Goal: Information Seeking & Learning: Learn about a topic

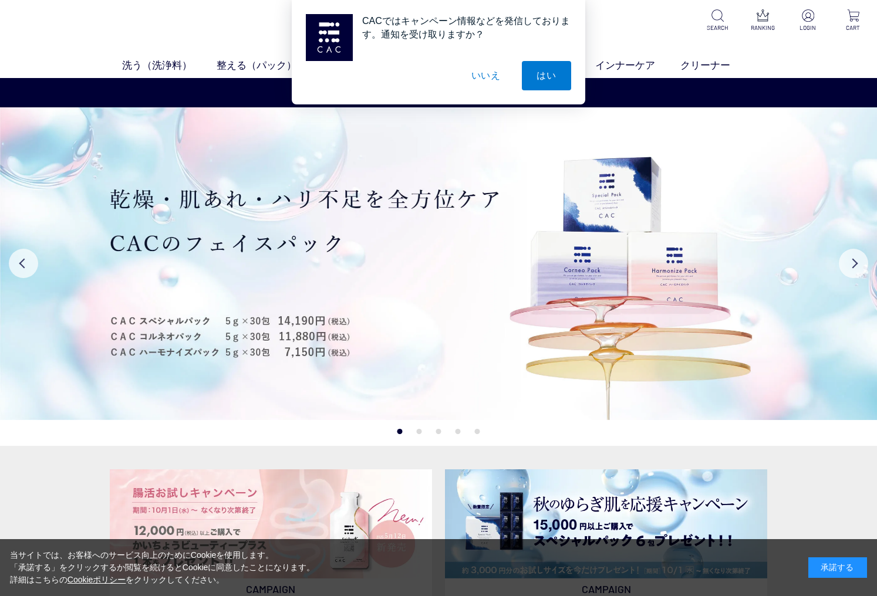
click at [487, 75] on button "いいえ" at bounding box center [486, 75] width 59 height 29
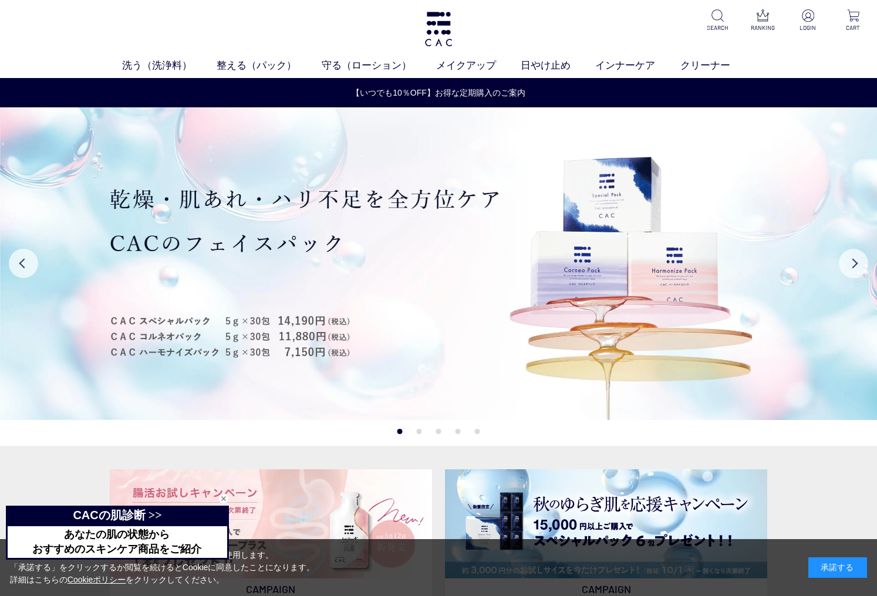
click at [836, 568] on div "承諾する" at bounding box center [837, 568] width 59 height 21
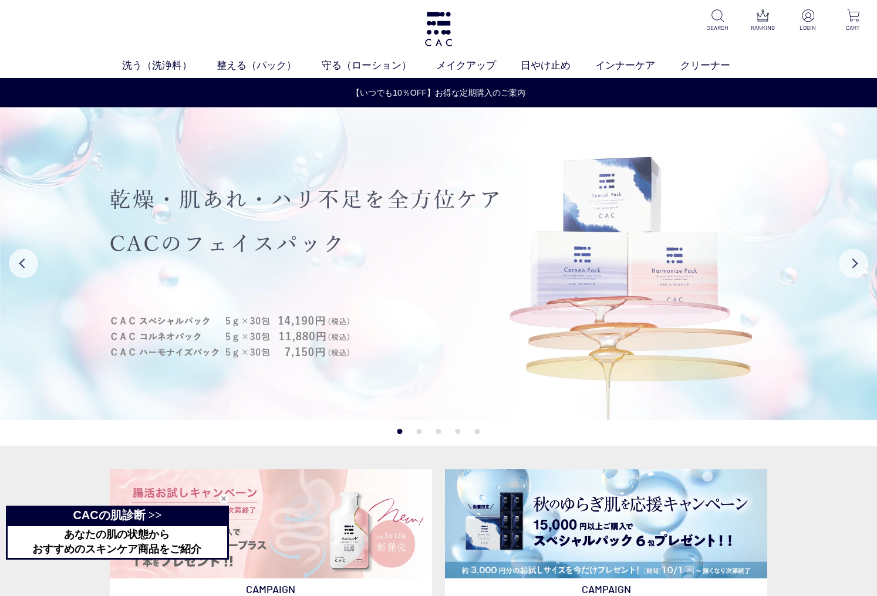
click at [508, 355] on img at bounding box center [438, 264] width 877 height 314
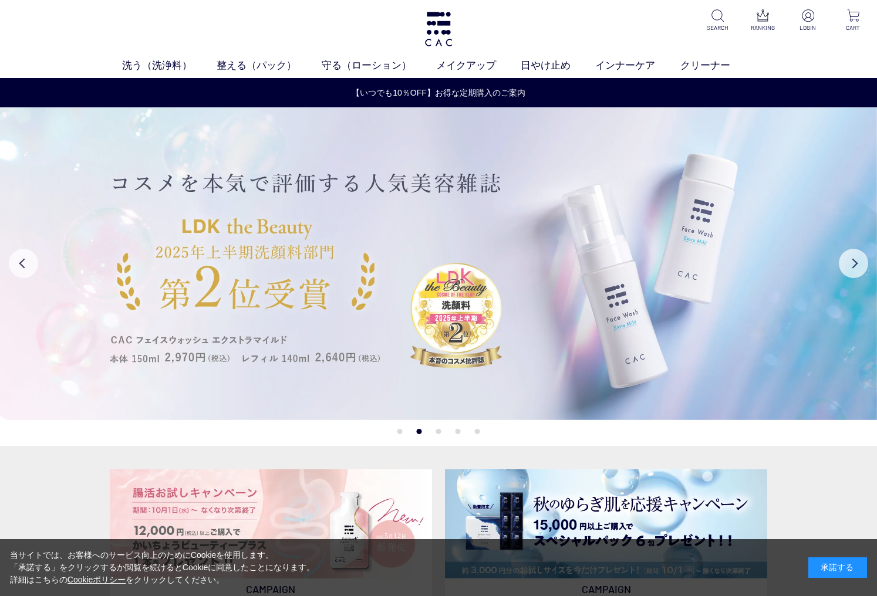
click at [410, 282] on img at bounding box center [438, 264] width 877 height 314
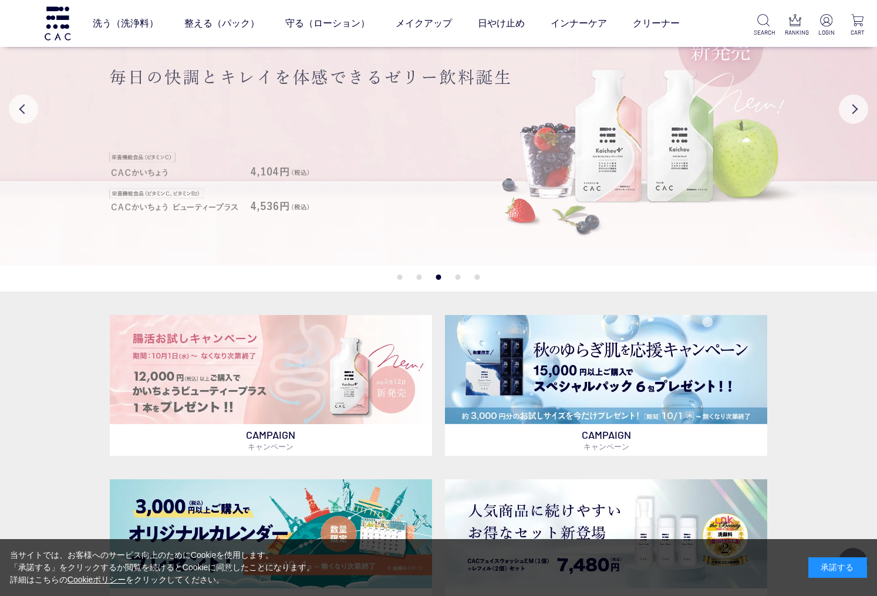
scroll to position [236, 0]
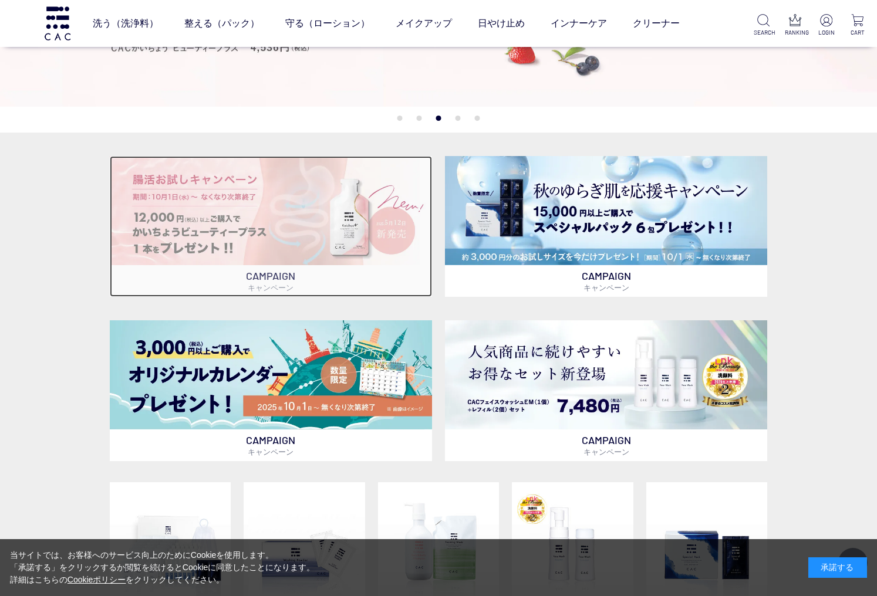
click at [329, 251] on img at bounding box center [271, 210] width 322 height 109
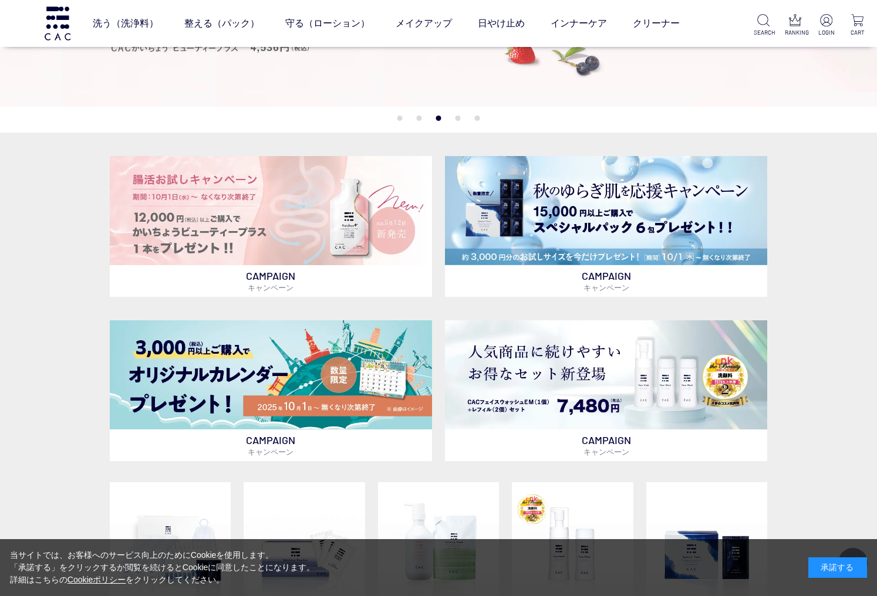
click at [597, 139] on ul "CAMPAIGN キャンペーン CAMPAIGN キャンペーン" at bounding box center [439, 215] width 658 height 164
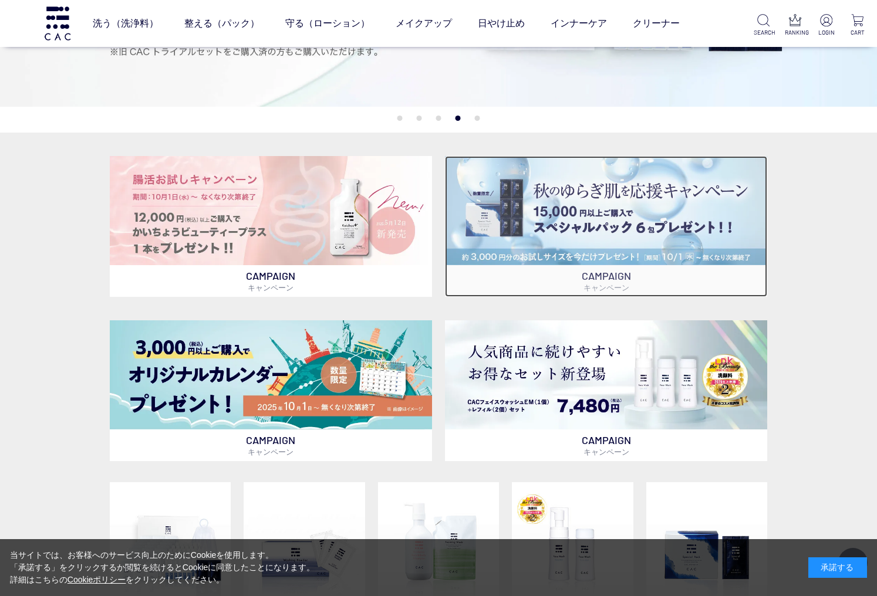
click at [581, 211] on img at bounding box center [606, 210] width 322 height 109
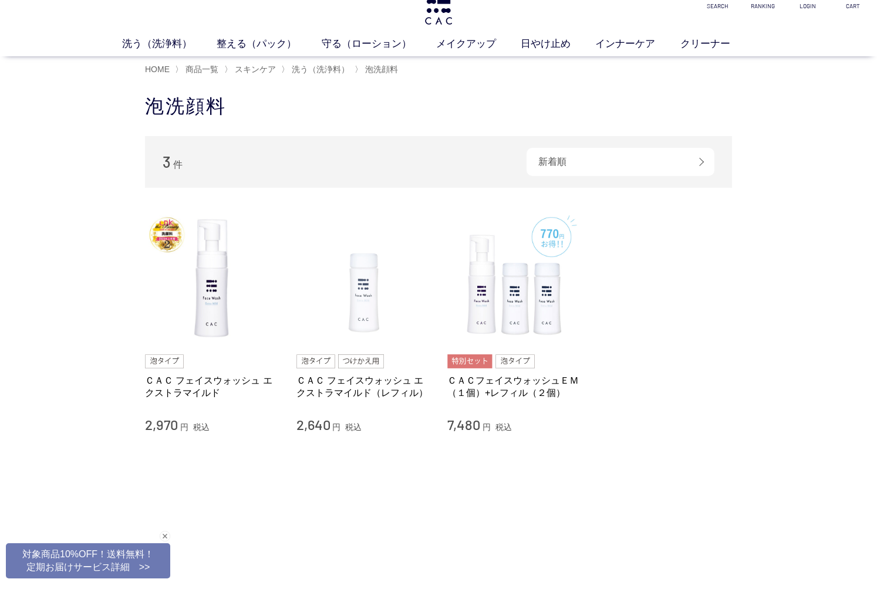
scroll to position [56, 0]
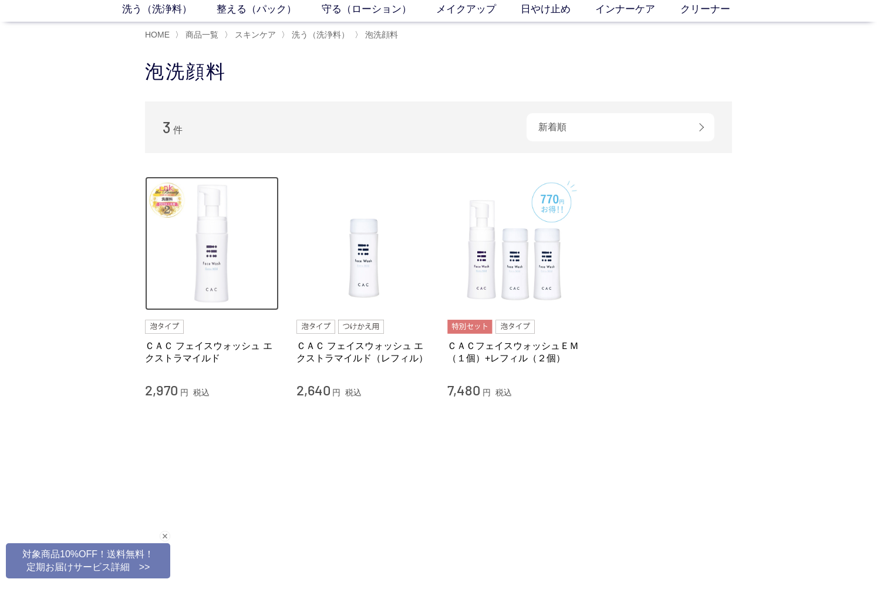
click at [207, 255] on img at bounding box center [212, 244] width 134 height 134
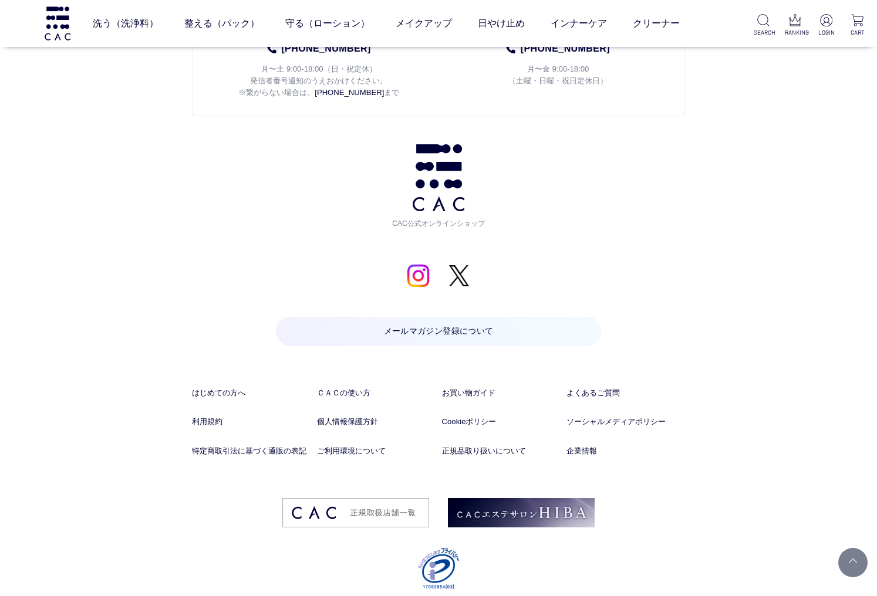
scroll to position [13222, 0]
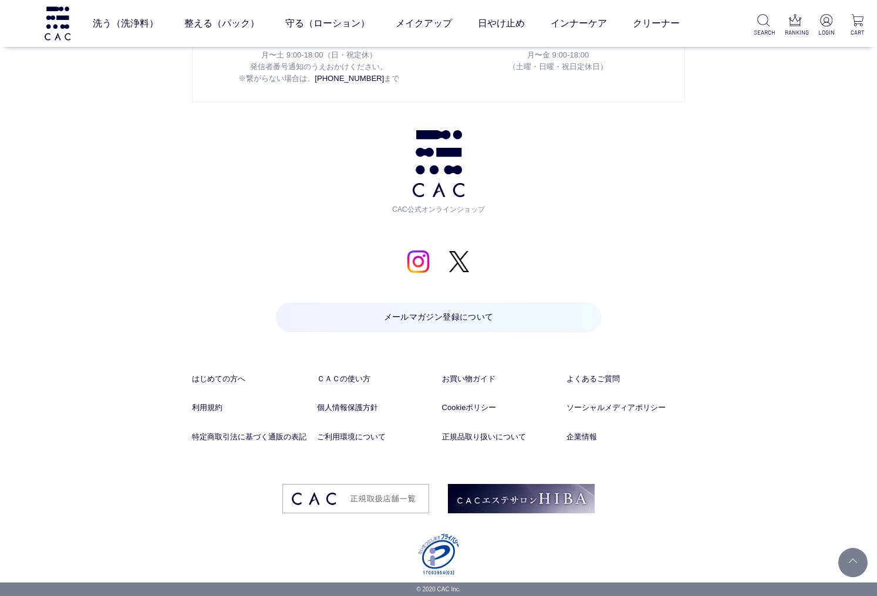
click at [96, 269] on div "お問い合わせ お電話でのお問い合わせ 予期せぬ障害などで電話が切れた時に、こちらからかけ直しさせていただくために、発信者番号通知をお願いしております。 発信者…" at bounding box center [438, 192] width 877 height 782
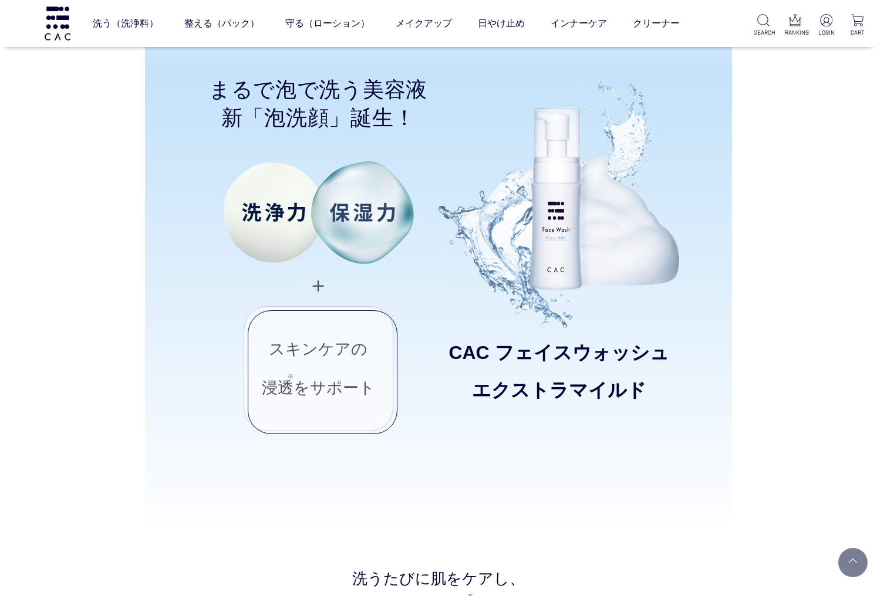
scroll to position [958, 0]
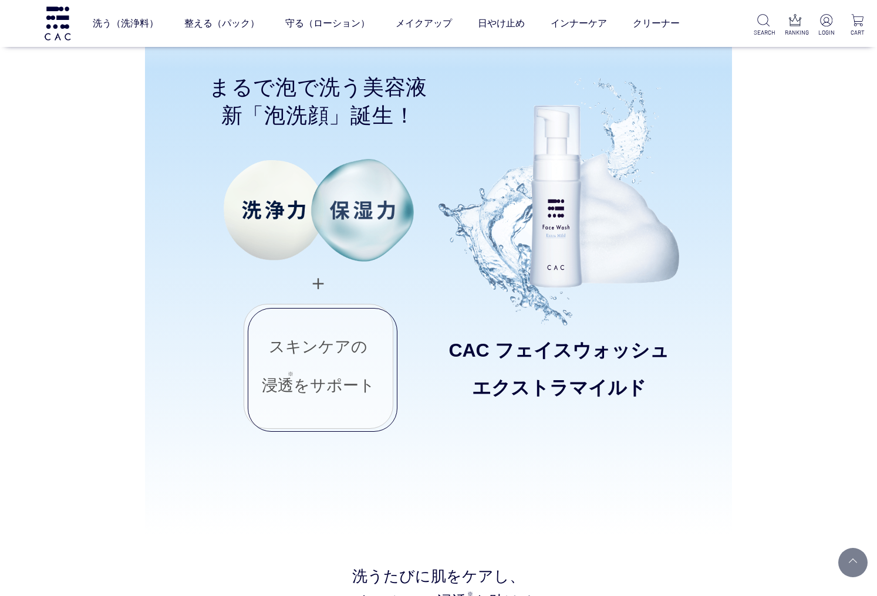
click at [726, 155] on div "まるで泡で洗う美容液 新「泡洗顔」誕生！ ＋ スキンケアの 浸透 をサポート CAC フェイスウォッシュ エクストラマイルド" at bounding box center [438, 276] width 587 height 517
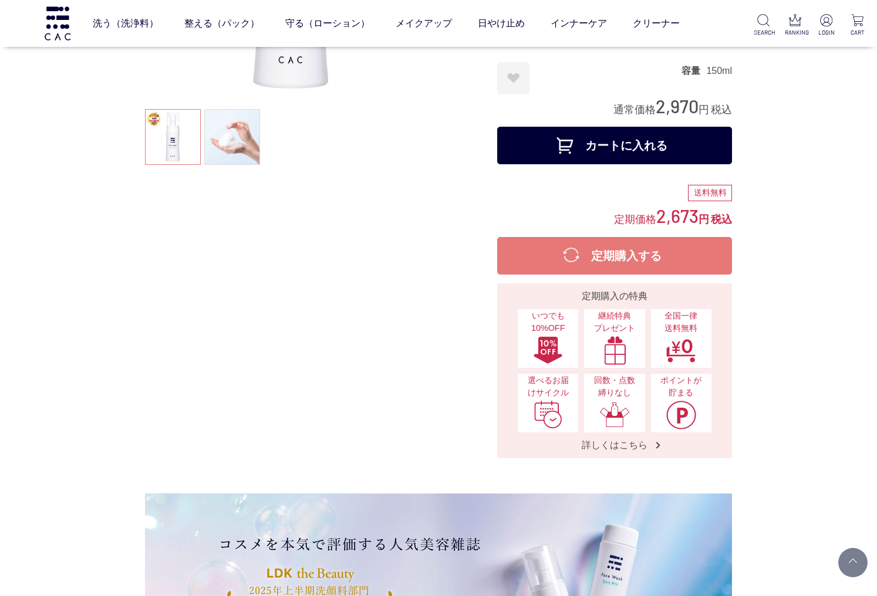
scroll to position [228, 0]
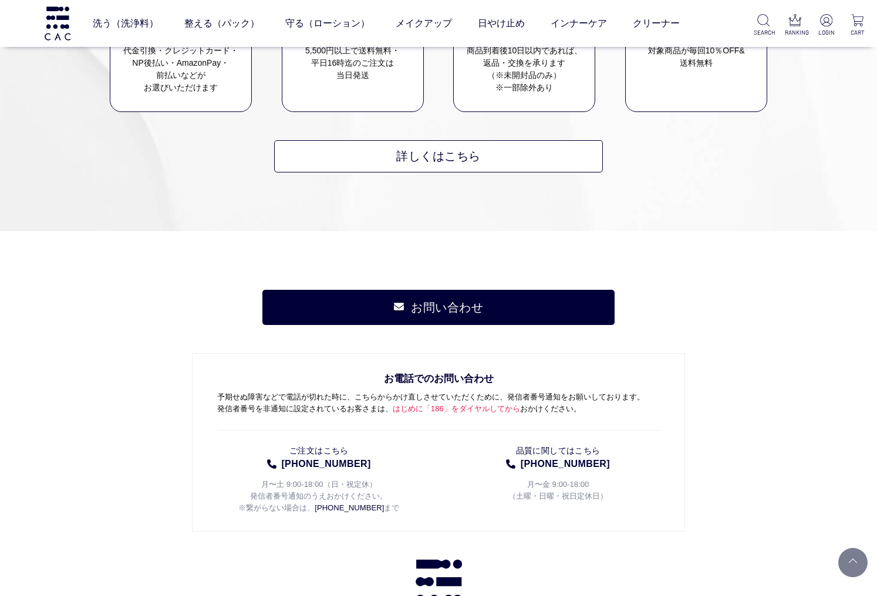
scroll to position [3742, 0]
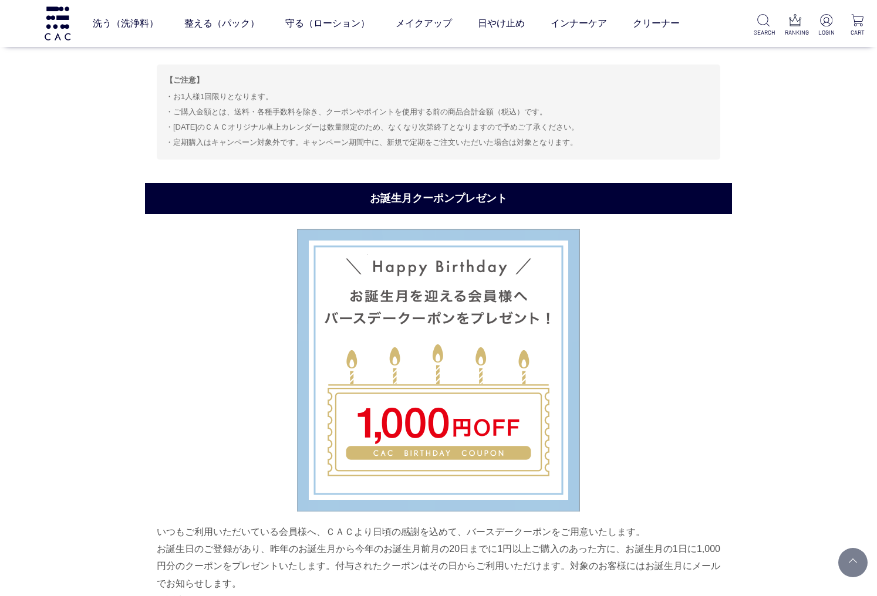
click at [188, 312] on div "いつもご利用いただいている会員様へ、ＣＡＣより日頃の感謝を込めて、バースデークーポンをご用意いたします。 お誕生日のご登録があり、昨年のお誕生月から今年のお誕…" at bounding box center [439, 474] width 564 height 490
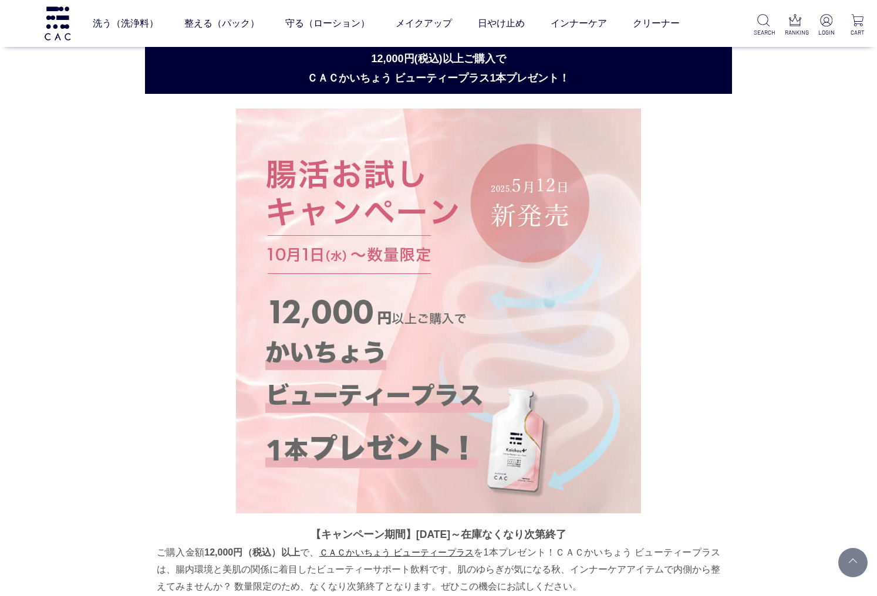
scroll to position [0, 0]
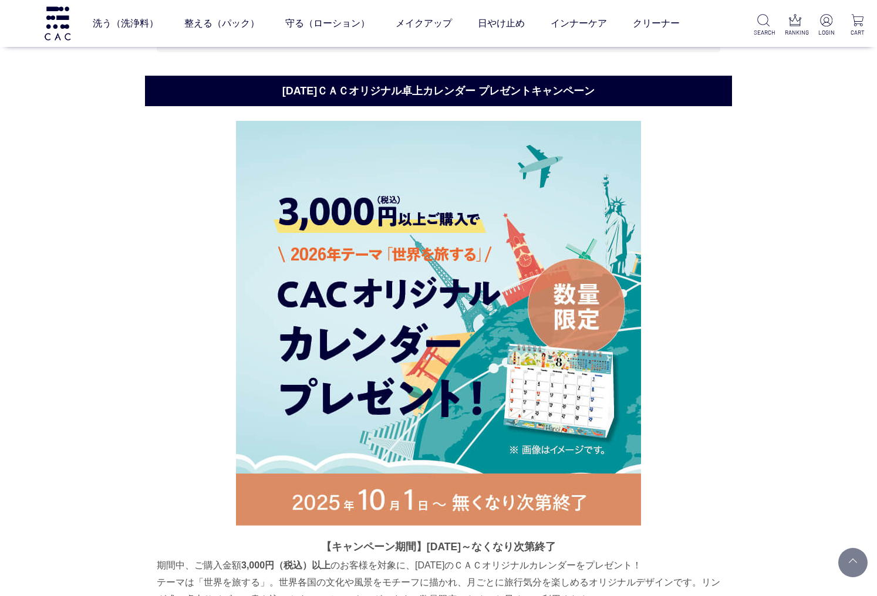
scroll to position [2205, 0]
